Goal: Task Accomplishment & Management: Check status

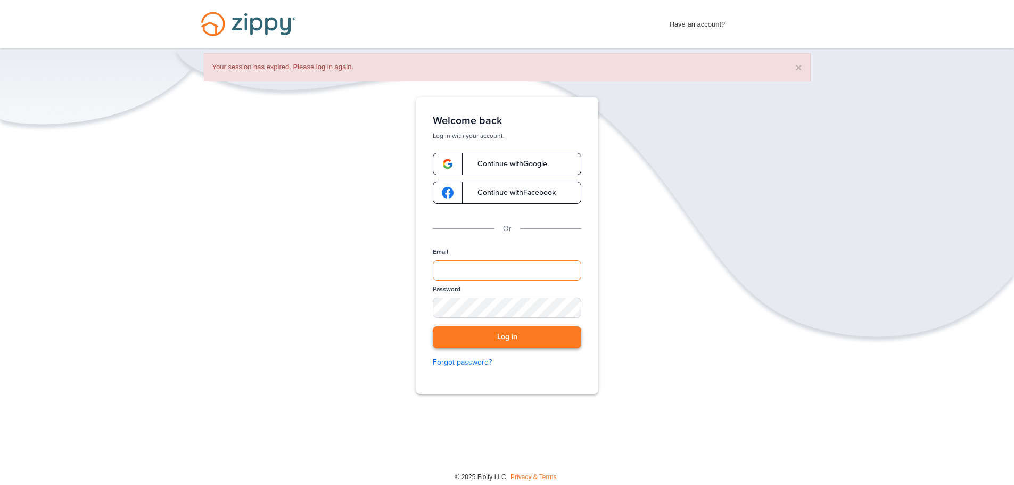
type input "**********"
click at [511, 338] on button "Log in" at bounding box center [507, 337] width 149 height 22
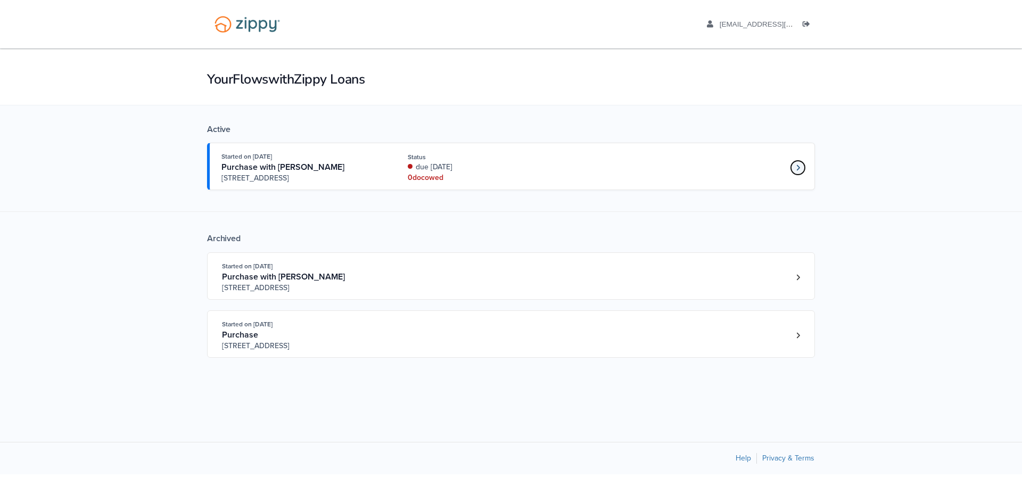
click at [799, 168] on icon "Loan number 4190800" at bounding box center [798, 168] width 3 height 6
